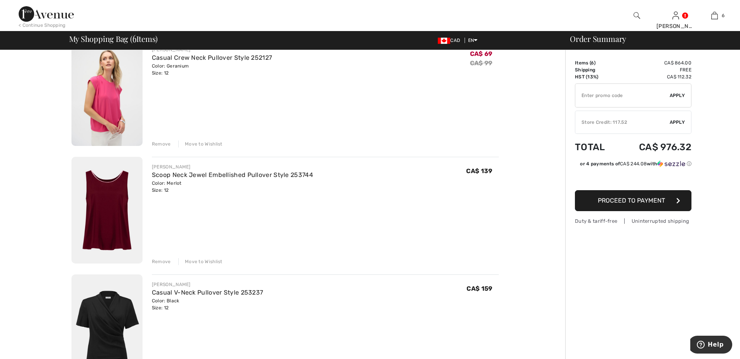
scroll to position [505, 0]
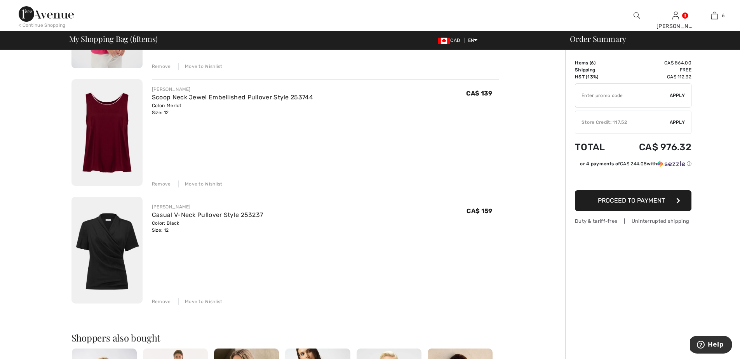
click at [158, 301] on div "Remove" at bounding box center [161, 301] width 19 height 7
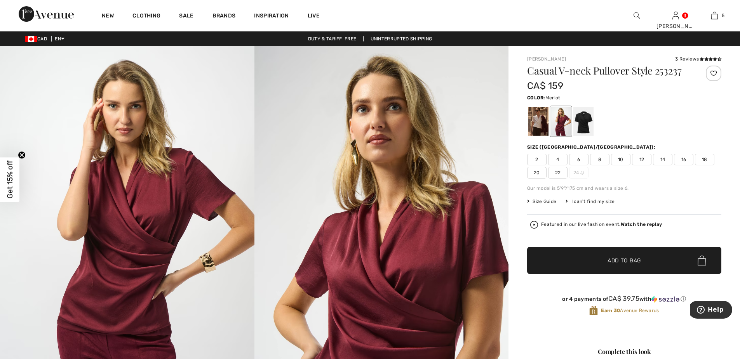
click at [561, 122] on div at bounding box center [561, 121] width 20 height 29
click at [618, 261] on span "Add to Bag" at bounding box center [623, 261] width 33 height 8
click at [536, 121] on div at bounding box center [538, 121] width 20 height 29
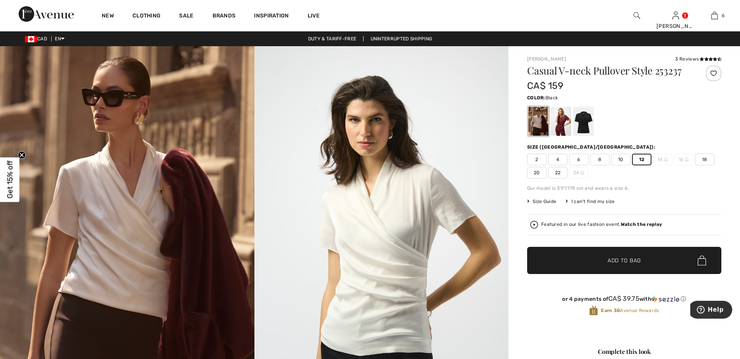
click at [587, 125] on div at bounding box center [583, 121] width 20 height 29
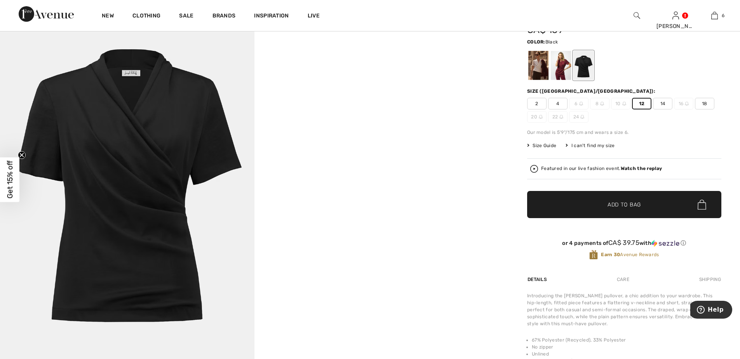
scroll to position [39, 0]
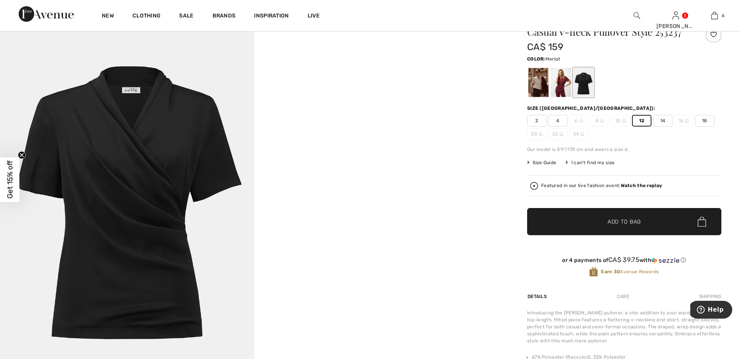
click at [559, 86] on div at bounding box center [561, 82] width 20 height 29
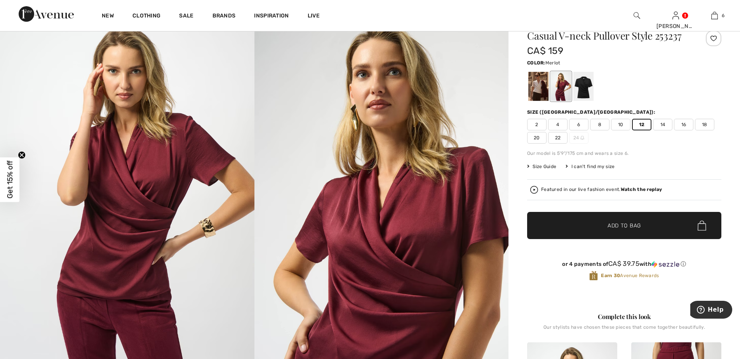
scroll to position [0, 0]
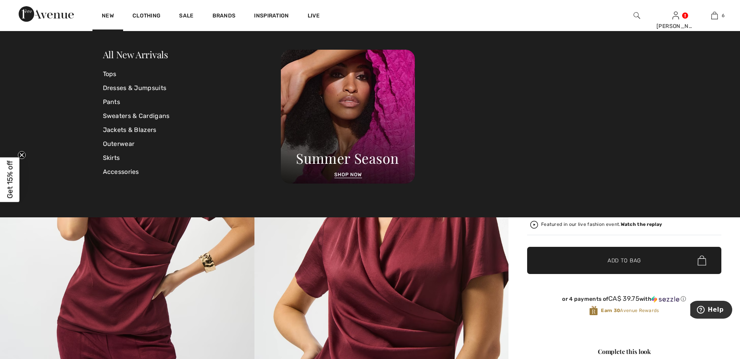
click at [111, 73] on link "Tops" at bounding box center [192, 74] width 178 height 14
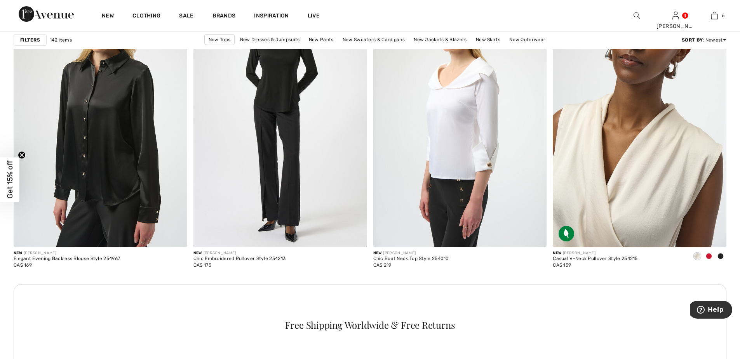
scroll to position [3340, 0]
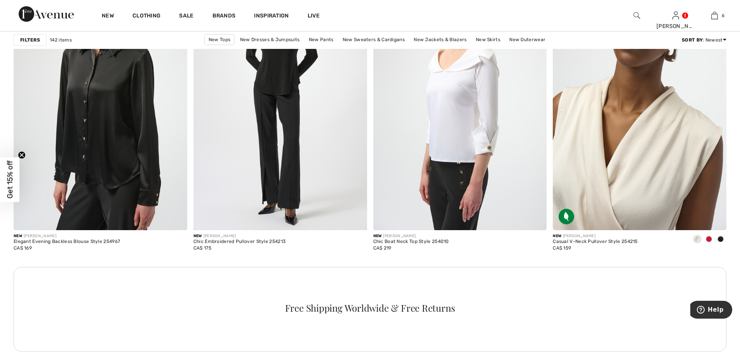
click at [655, 192] on img at bounding box center [640, 100] width 174 height 260
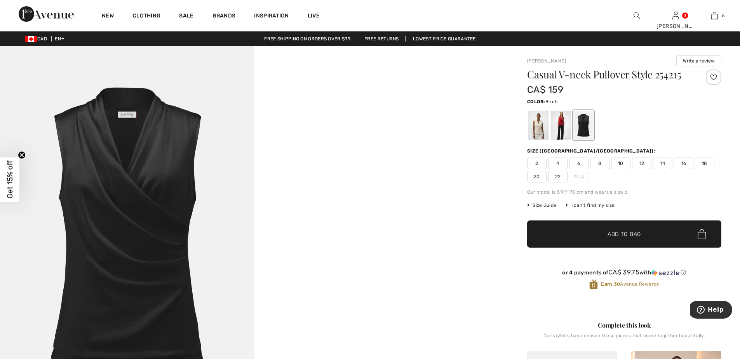
click at [538, 130] on div at bounding box center [538, 125] width 20 height 29
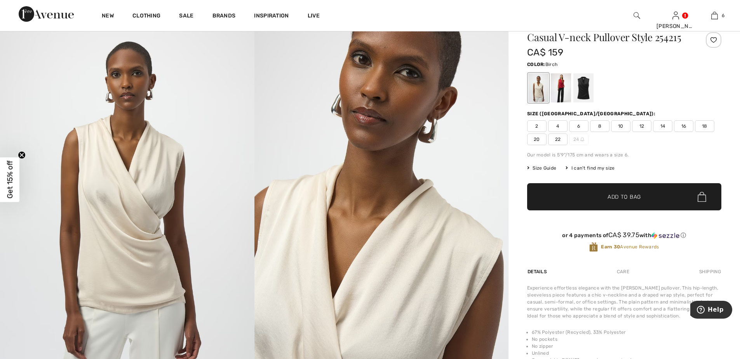
scroll to position [39, 0]
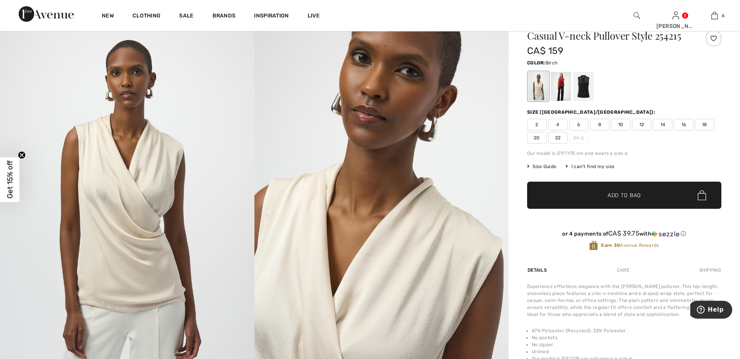
click at [643, 125] on span "12" at bounding box center [641, 125] width 19 height 12
click at [626, 194] on span "Add to Bag" at bounding box center [623, 195] width 33 height 8
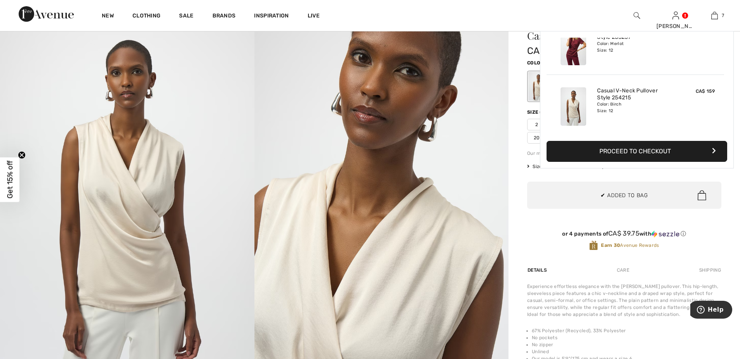
scroll to position [0, 0]
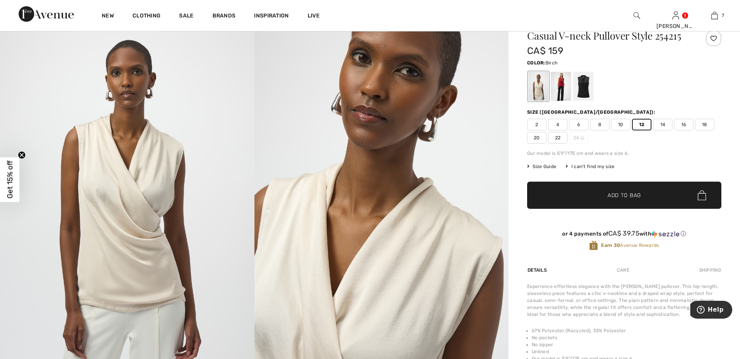
click at [622, 195] on span "Add to Bag" at bounding box center [623, 195] width 33 height 8
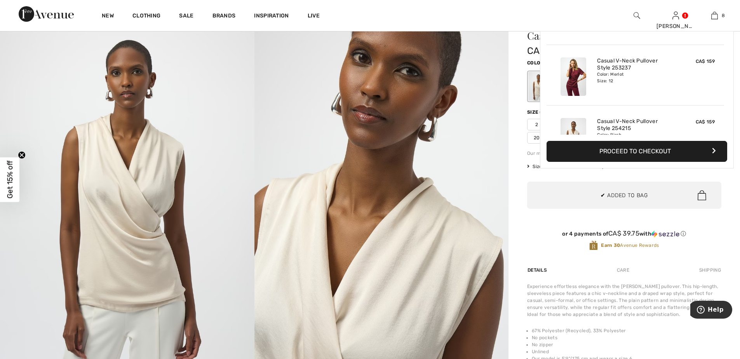
scroll to position [388, 0]
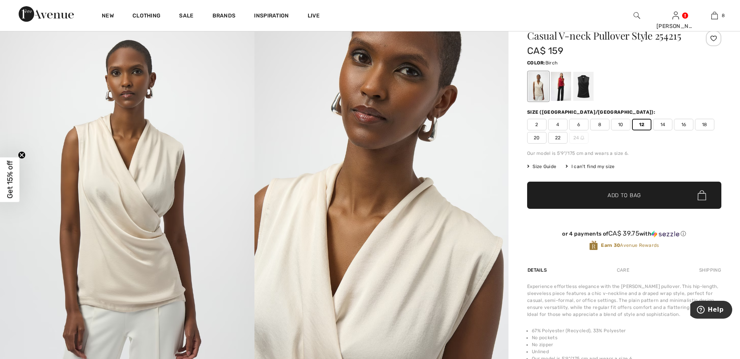
click at [714, 14] on img at bounding box center [714, 15] width 7 height 9
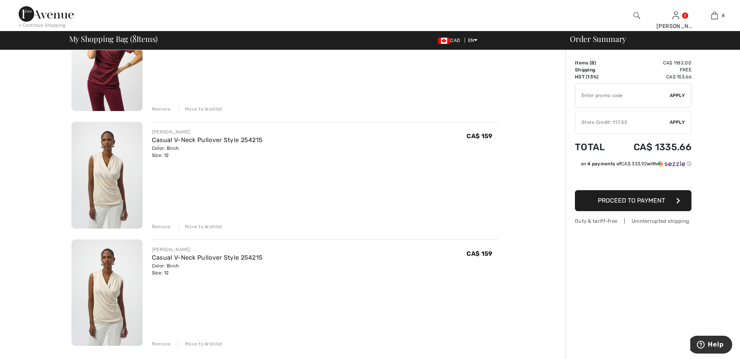
scroll to position [699, 0]
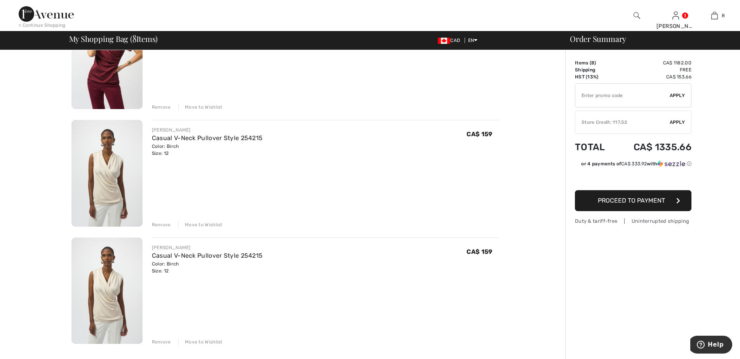
click at [157, 342] on div "Remove" at bounding box center [161, 342] width 19 height 7
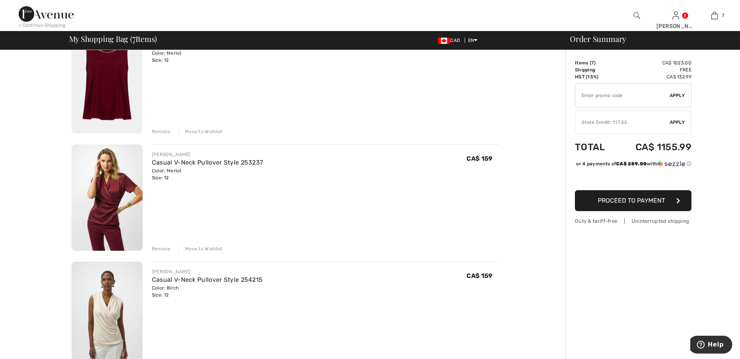
scroll to position [544, 0]
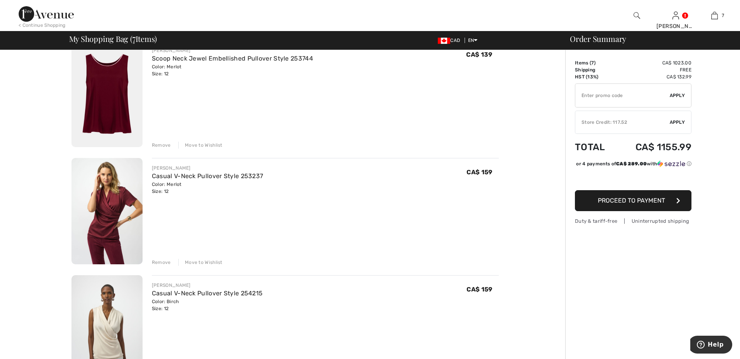
click at [162, 262] on div "Remove" at bounding box center [161, 262] width 19 height 7
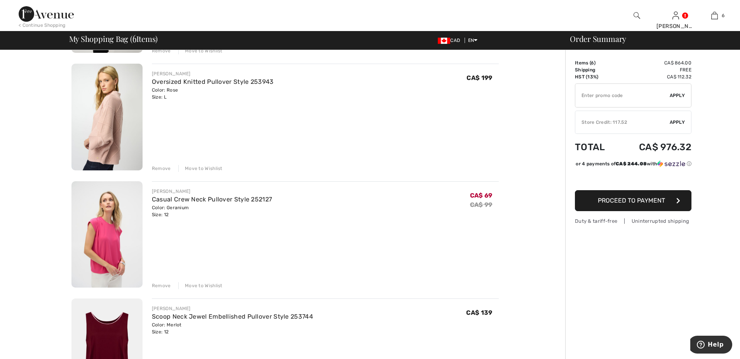
scroll to position [272, 0]
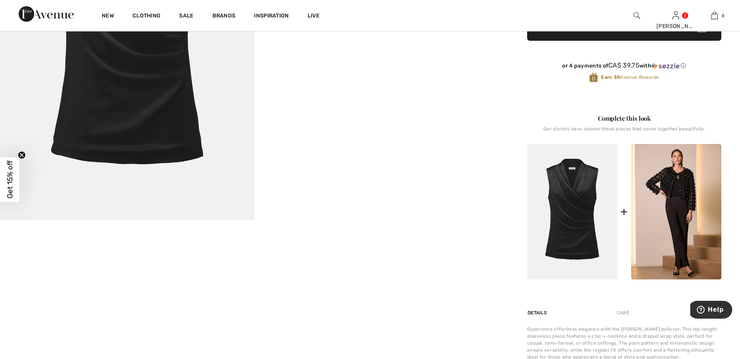
scroll to position [272, 0]
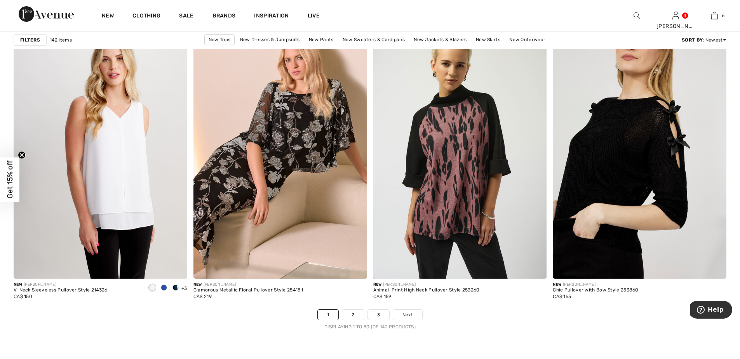
scroll to position [4311, 0]
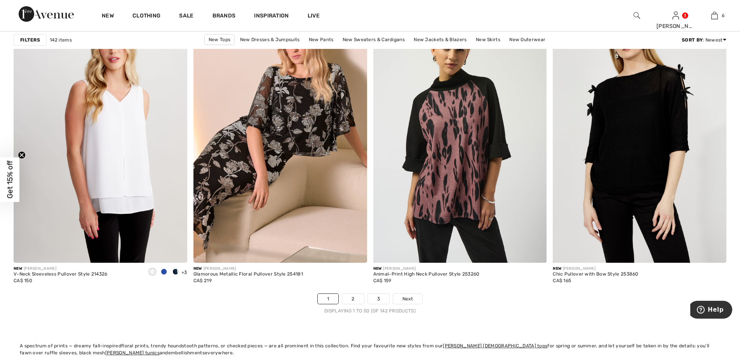
click at [354, 298] on link "2" at bounding box center [352, 299] width 21 height 10
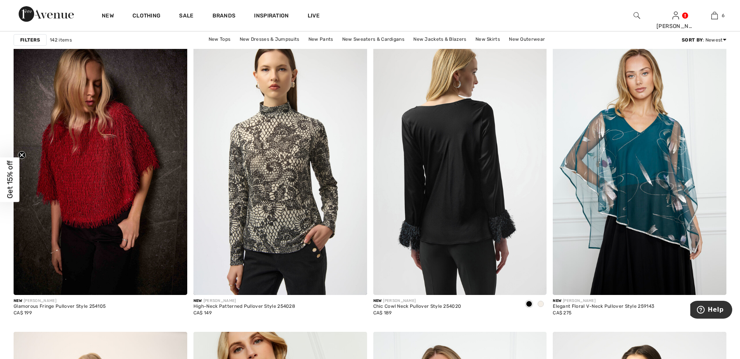
scroll to position [1398, 0]
